Goal: Information Seeking & Learning: Learn about a topic

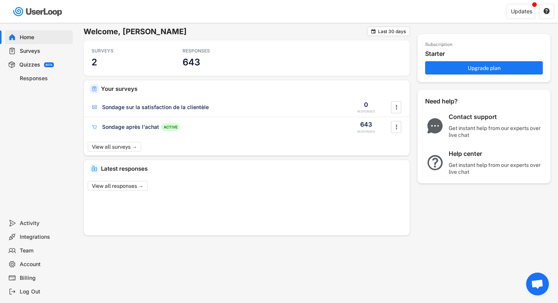
click at [51, 101] on div "Home Surveys Quizzes BETA Responses" at bounding box center [38, 119] width 76 height 193
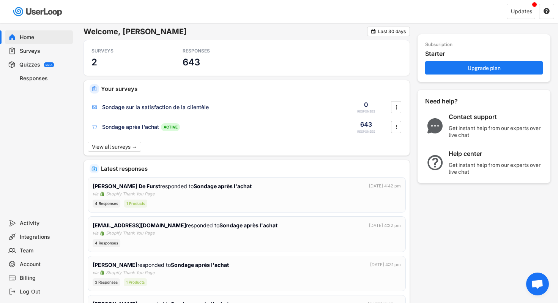
click at [41, 51] on div "Surveys" at bounding box center [45, 50] width 50 height 7
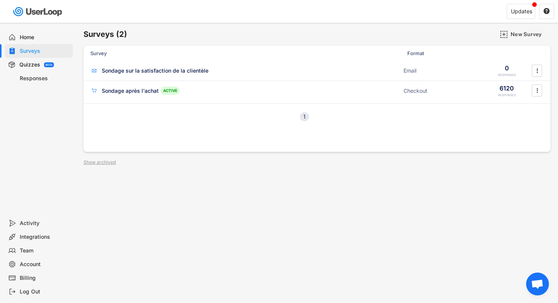
click at [213, 32] on div "Surveys (2) New Survey" at bounding box center [317, 34] width 467 height 15
click at [245, 225] on div "Surveys (2) New Survey Survey Format Sondage sur la satisfaction de la clientèl…" at bounding box center [317, 206] width 482 height 366
click at [260, 195] on div "Surveys (2) New Survey Survey Format Sondage sur la satisfaction de la clientèl…" at bounding box center [317, 206] width 482 height 366
drag, startPoint x: 228, startPoint y: 155, endPoint x: 273, endPoint y: 162, distance: 45.3
click at [228, 155] on div "Surveys (2) New Survey Survey Format Sondage sur la satisfaction de la clientèl…" at bounding box center [317, 206] width 482 height 366
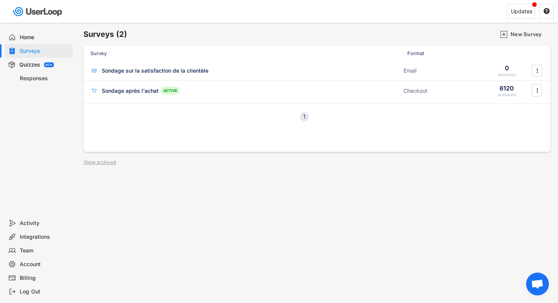
click at [273, 162] on div "Surveys (2) New Survey Survey Format Sondage sur la satisfaction de la clientèl…" at bounding box center [317, 206] width 482 height 366
click at [295, 180] on div "Surveys (2) New Survey Survey Format Sondage sur la satisfaction de la clientèl…" at bounding box center [317, 206] width 482 height 366
click at [135, 90] on div "Sondage après l'achat" at bounding box center [130, 91] width 57 height 8
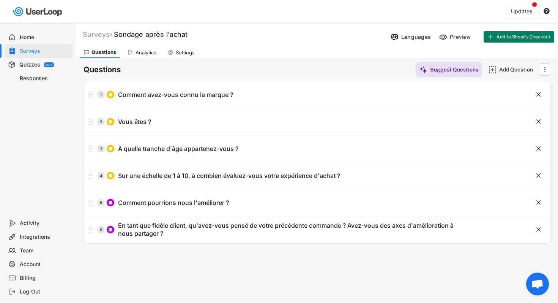
click at [148, 52] on div "Analytics" at bounding box center [146, 52] width 21 height 6
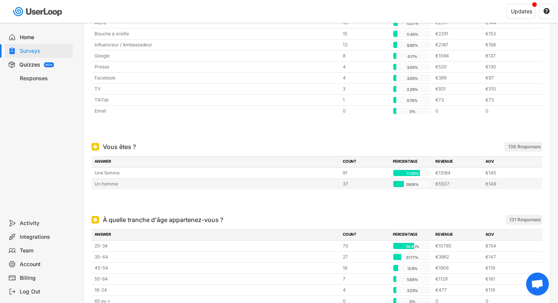
scroll to position [206, 0]
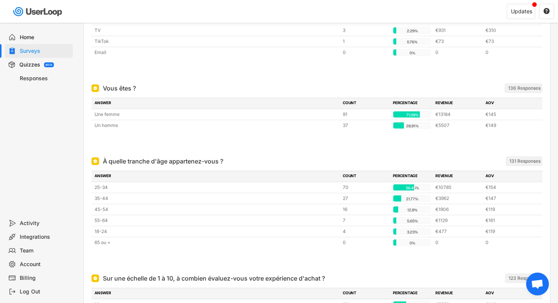
click at [362, 146] on div at bounding box center [316, 141] width 451 height 15
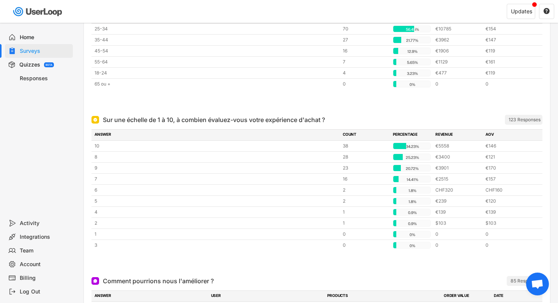
scroll to position [382, 0]
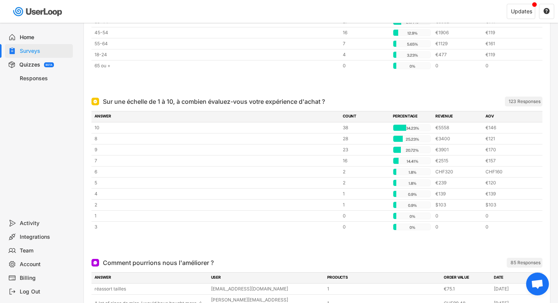
click at [397, 241] on div at bounding box center [316, 243] width 451 height 15
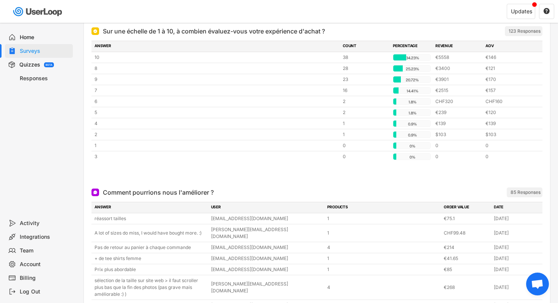
scroll to position [463, 0]
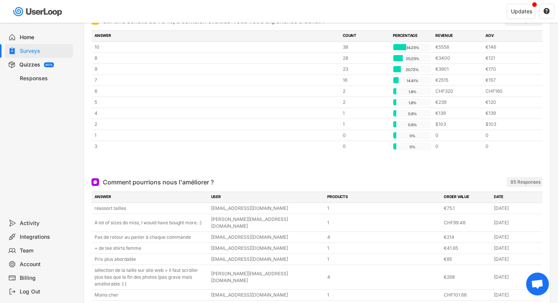
click at [369, 155] on div at bounding box center [316, 162] width 451 height 15
click at [312, 158] on div at bounding box center [316, 162] width 451 height 15
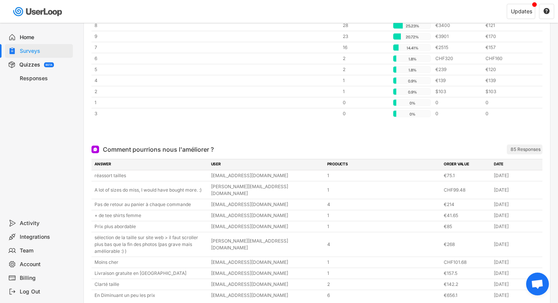
scroll to position [498, 0]
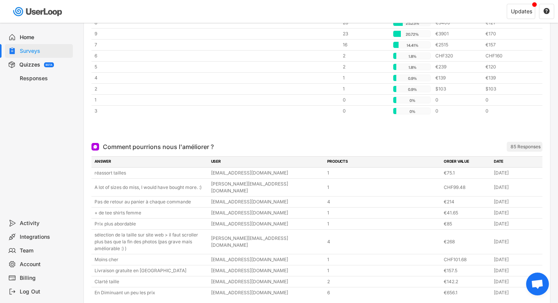
click at [318, 142] on div "Comment pourrions nous l'améliorer ? ARCHIVED 85 Responses" at bounding box center [316, 147] width 451 height 10
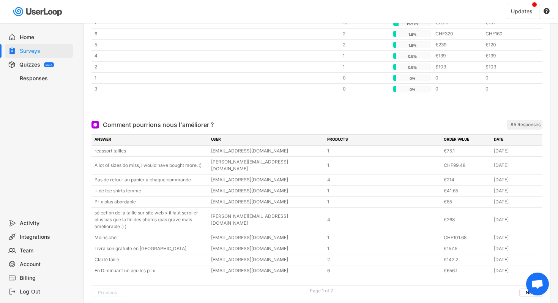
scroll to position [533, 0]
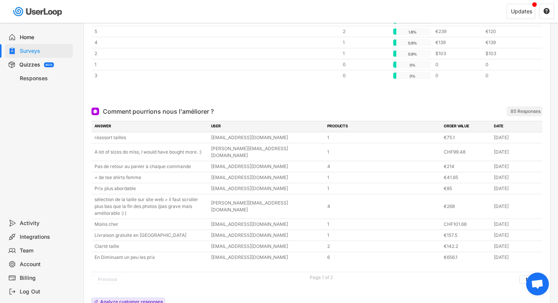
click at [209, 281] on div "ANSWER USER PRODUCTS ORDER VALUE DATE réassort tailles [EMAIL_ADDRESS][DOMAIN_N…" at bounding box center [316, 215] width 451 height 189
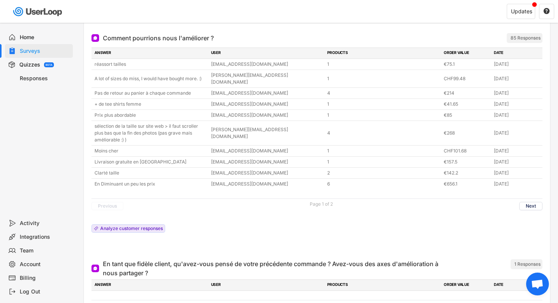
scroll to position [654, 0]
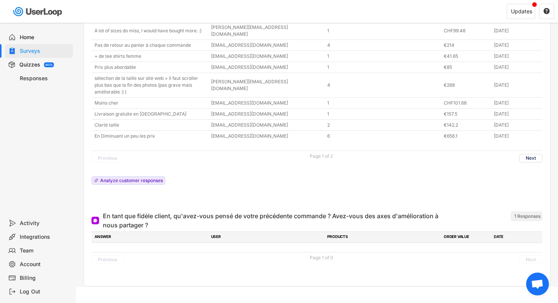
click at [272, 173] on div "ANSWER USER PRODUCTS ORDER VALUE DATE réassort tailles [EMAIL_ADDRESS][DOMAIN_N…" at bounding box center [316, 94] width 451 height 189
click at [279, 184] on div "Comment pourrions nous l'améliorer ? ARCHIVED 85 Responses ANSWER USER PRODUCTS…" at bounding box center [316, 95] width 451 height 225
drag, startPoint x: 279, startPoint y: 184, endPoint x: 288, endPoint y: 19, distance: 165.4
click at [279, 182] on div "Comment pourrions nous l'améliorer ? ARCHIVED 85 Responses ANSWER USER PRODUCTS…" at bounding box center [316, 95] width 451 height 225
click at [280, 192] on div at bounding box center [316, 199] width 451 height 15
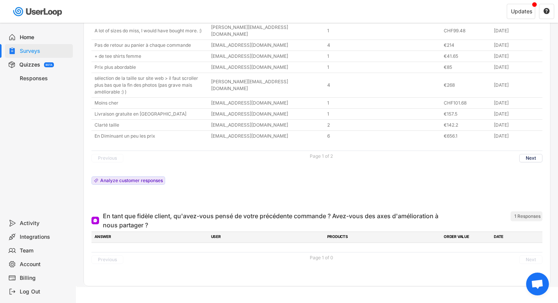
click at [46, 153] on div "Home Surveys Quizzes BETA Responses" at bounding box center [38, 119] width 76 height 193
click at [225, 169] on div "ANSWER USER PRODUCTS ORDER VALUE DATE réassort tailles [EMAIL_ADDRESS][DOMAIN_N…" at bounding box center [316, 94] width 451 height 189
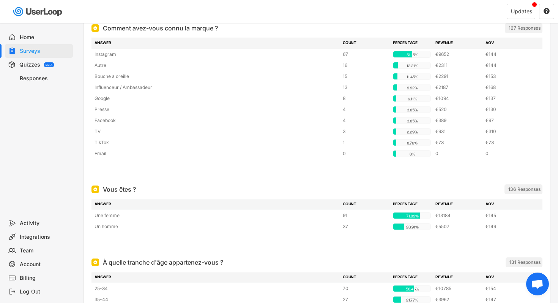
scroll to position [0, 0]
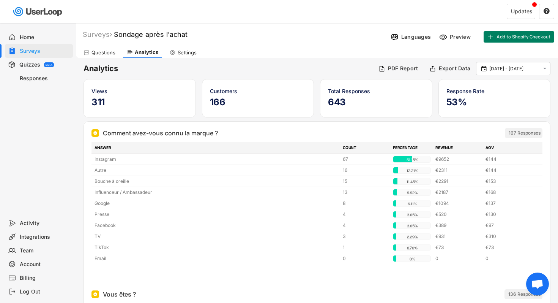
click at [296, 57] on div "Questions Analytics Settings" at bounding box center [317, 51] width 482 height 13
click at [153, 32] on font "Sondage après l'achat" at bounding box center [151, 34] width 74 height 8
click at [153, 32] on input "input" at bounding box center [211, 34] width 190 height 13
click at [300, 49] on div "Questions Analytics Settings" at bounding box center [317, 51] width 482 height 13
